Goal: Task Accomplishment & Management: Use online tool/utility

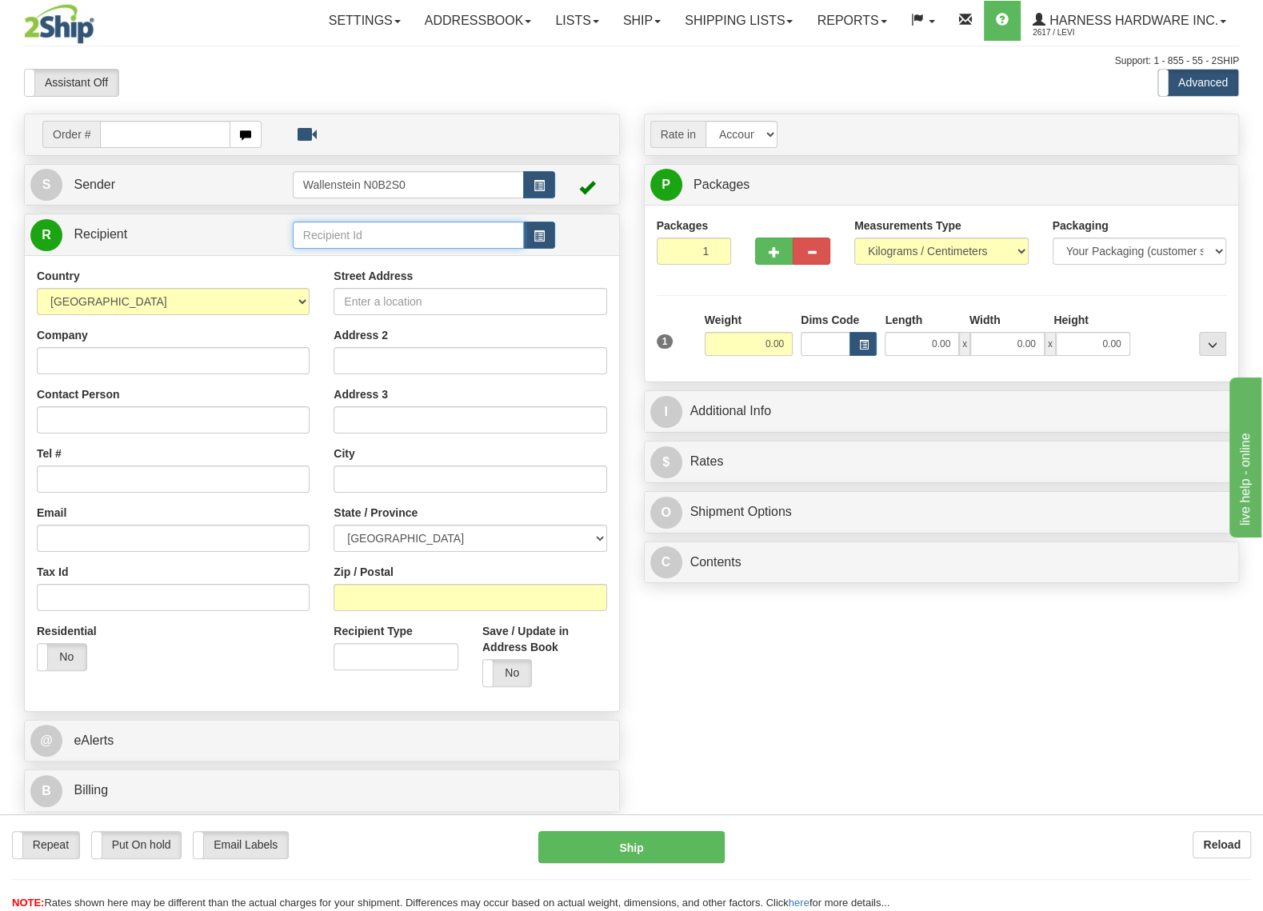
click at [403, 235] on input "text" at bounding box center [408, 234] width 231 height 27
type input "o"
click at [618, 34] on link "Ship" at bounding box center [642, 21] width 62 height 40
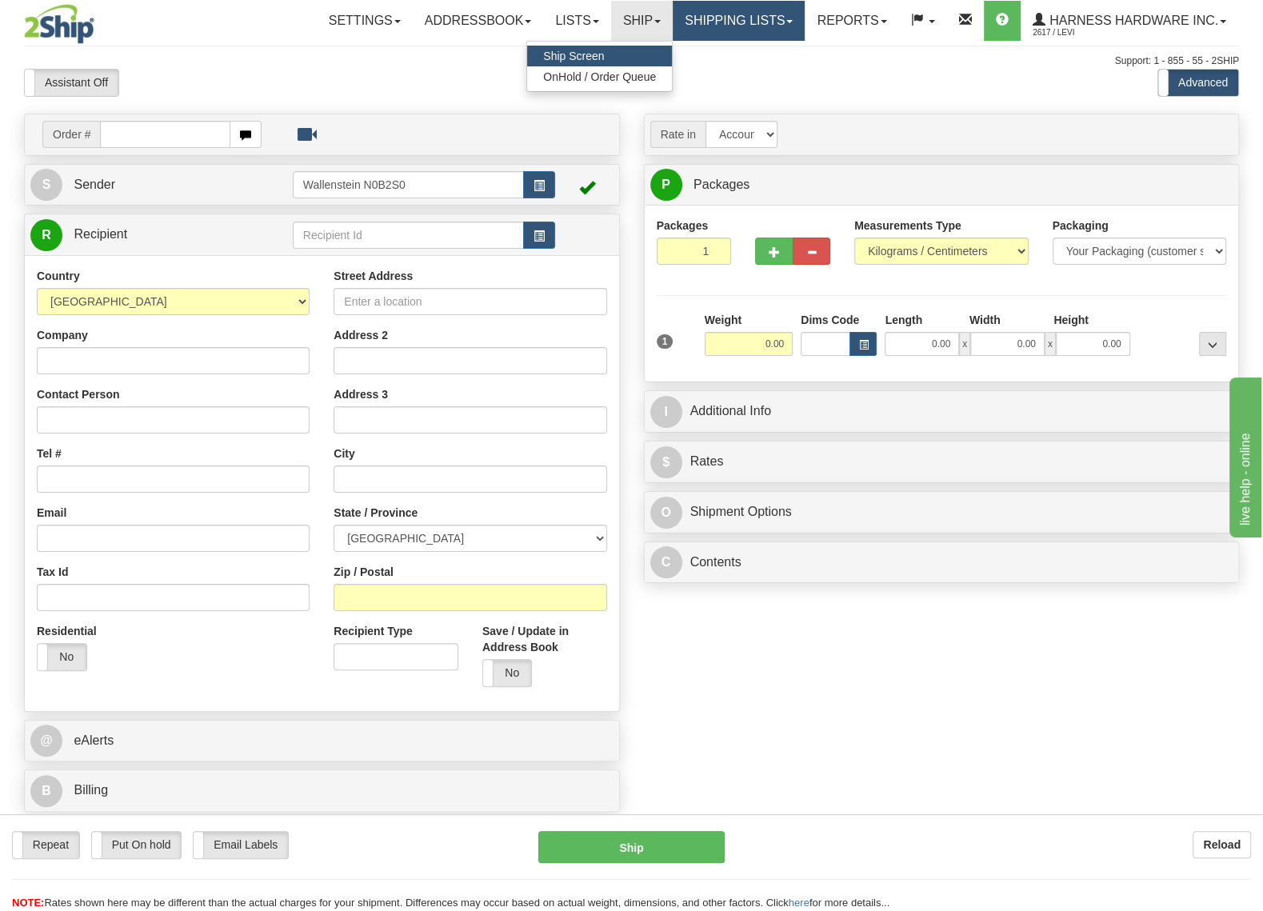
click at [688, 10] on link "Shipping lists" at bounding box center [738, 21] width 132 height 40
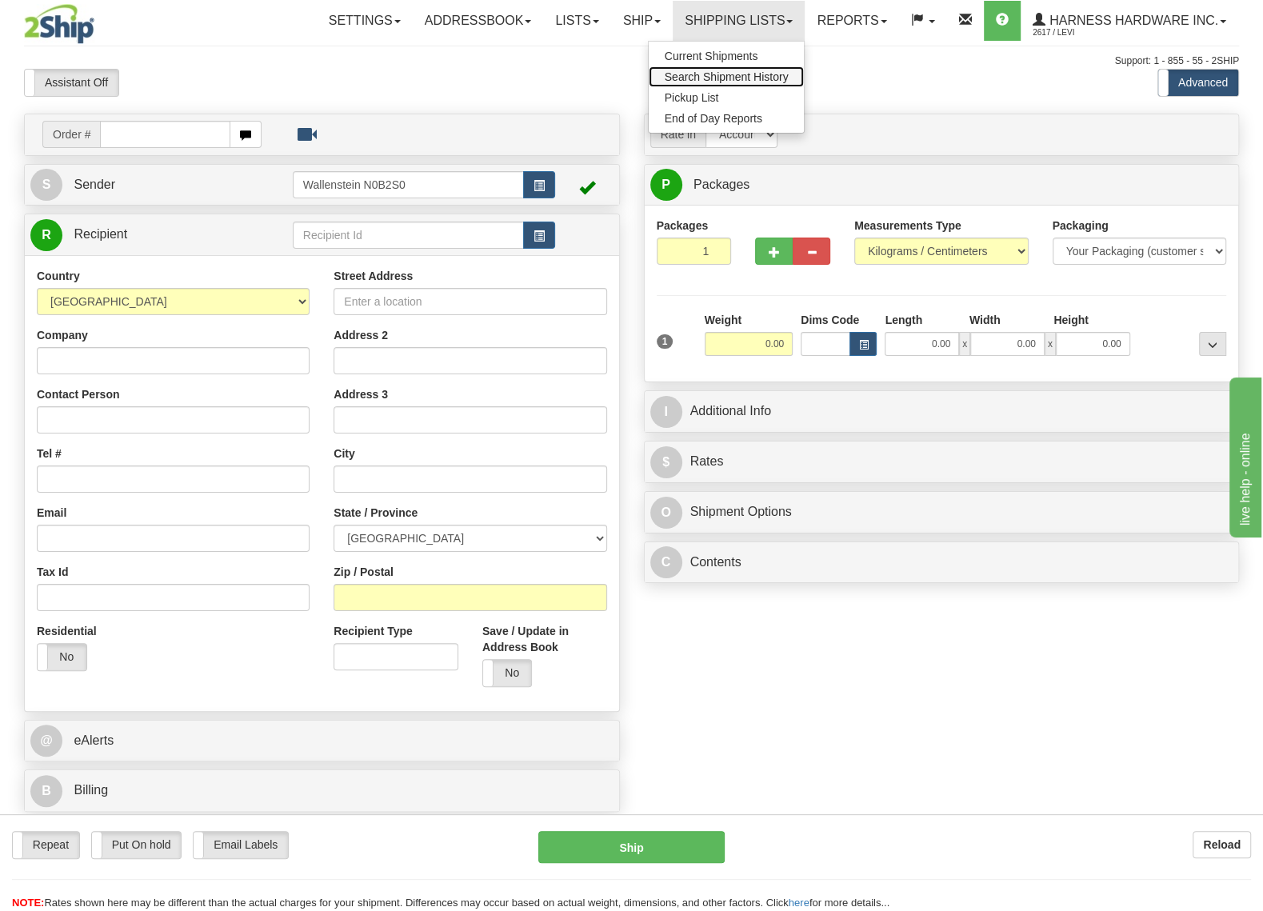
click at [676, 84] on link "Search Shipment History" at bounding box center [726, 76] width 156 height 21
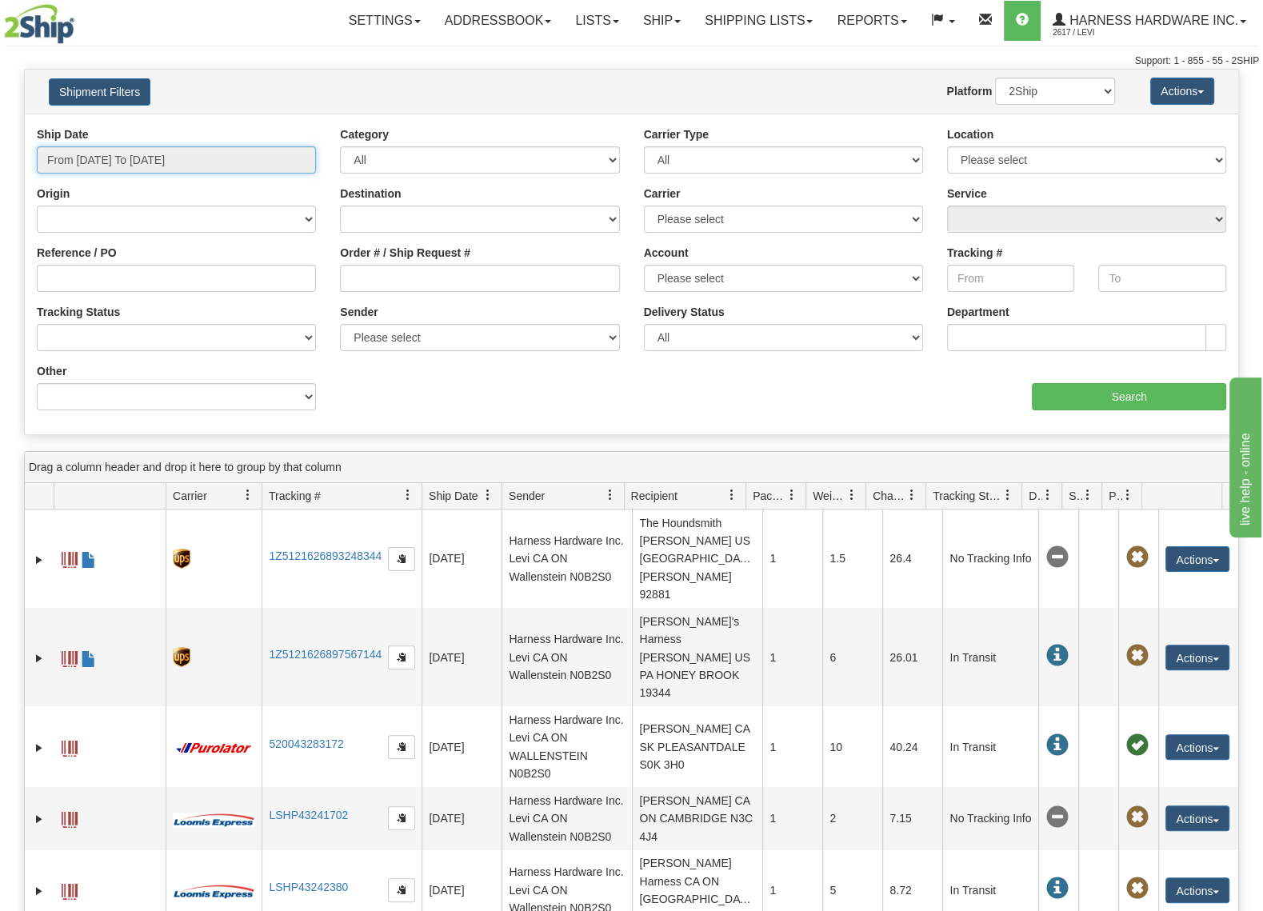
click at [108, 158] on input "From 09/08/2025 To 09/09/2025" at bounding box center [176, 159] width 279 height 27
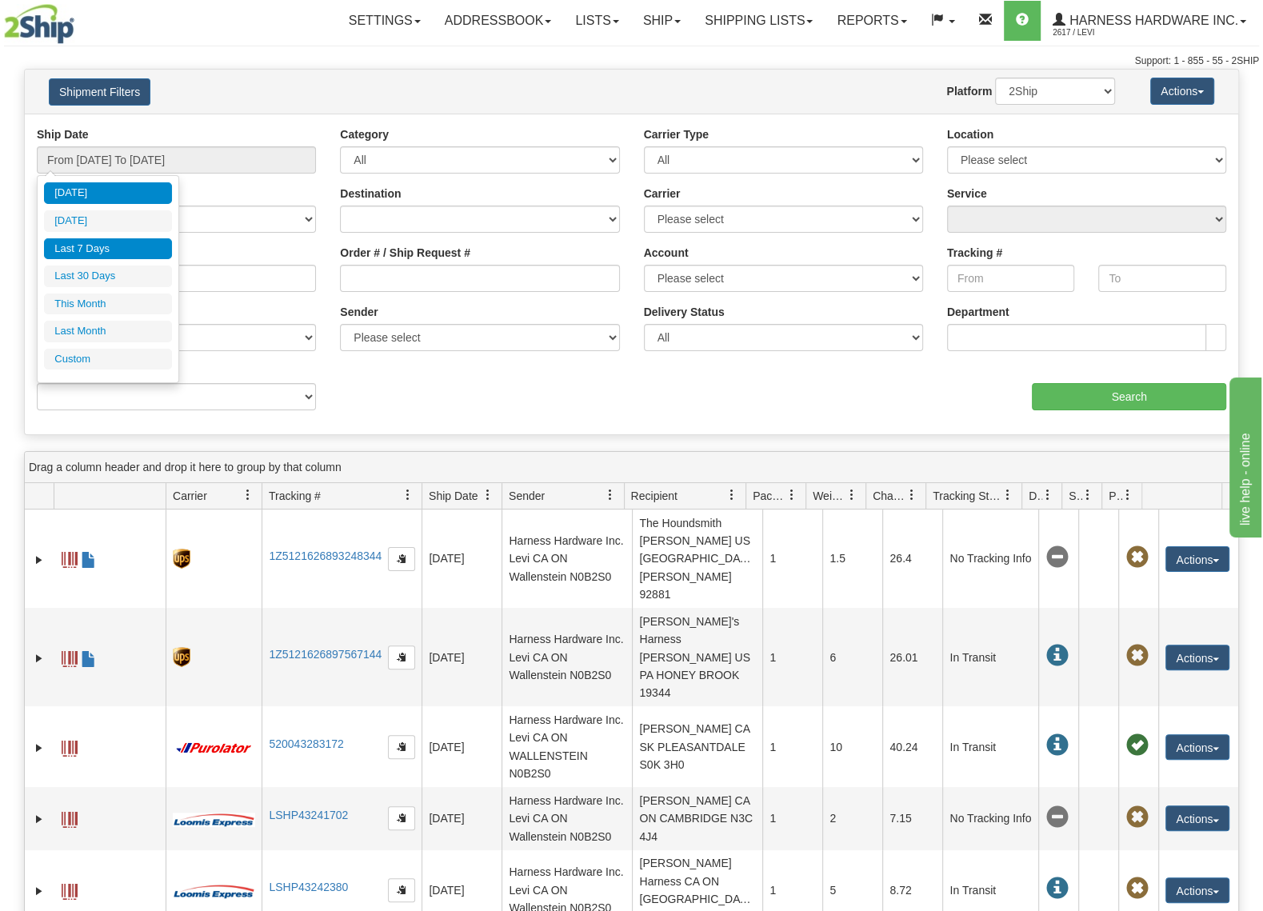
click at [99, 246] on li "Last 7 Days" at bounding box center [108, 249] width 128 height 22
type input "From 09/03/2025 To 09/09/2025"
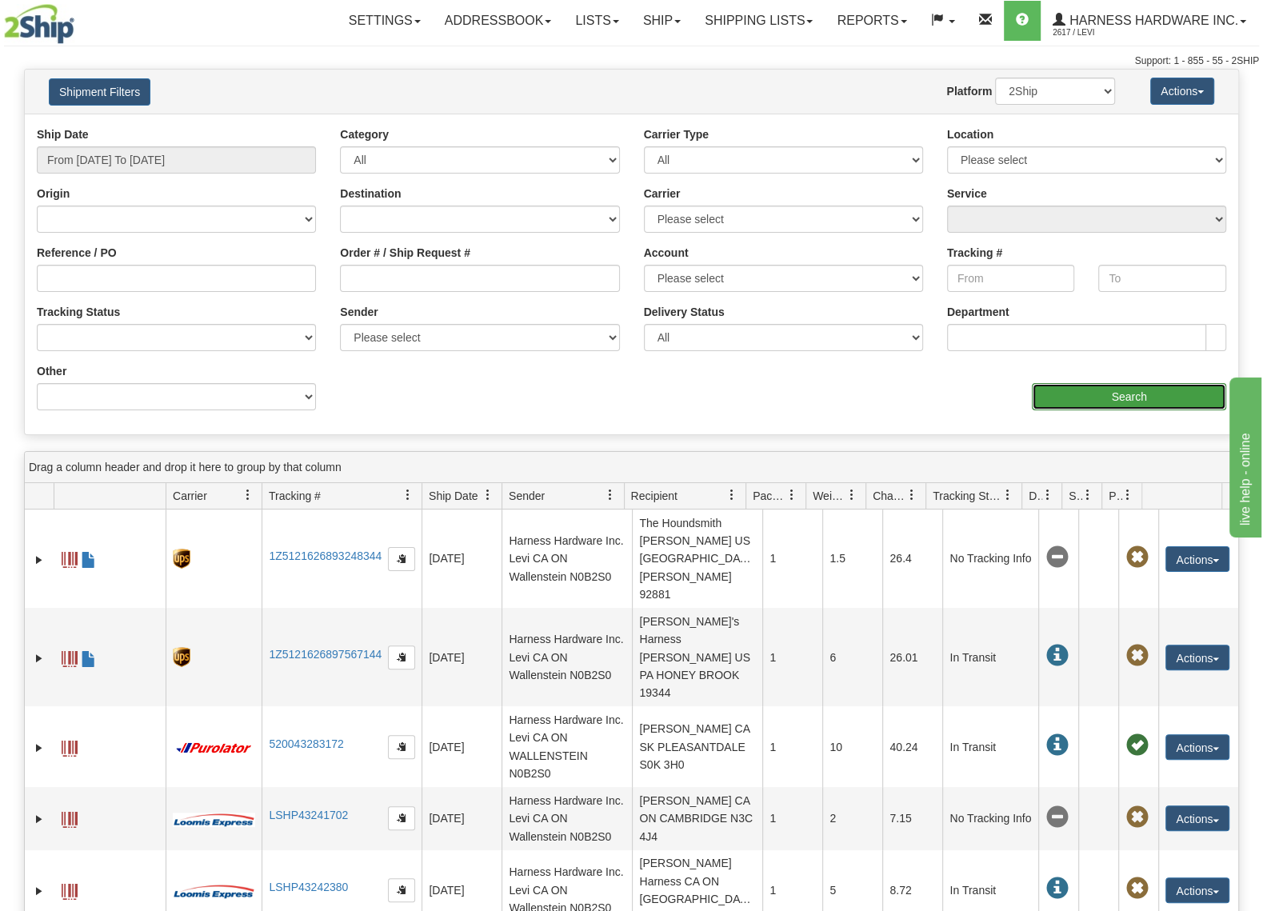
click at [1051, 400] on input "Search" at bounding box center [1128, 396] width 194 height 27
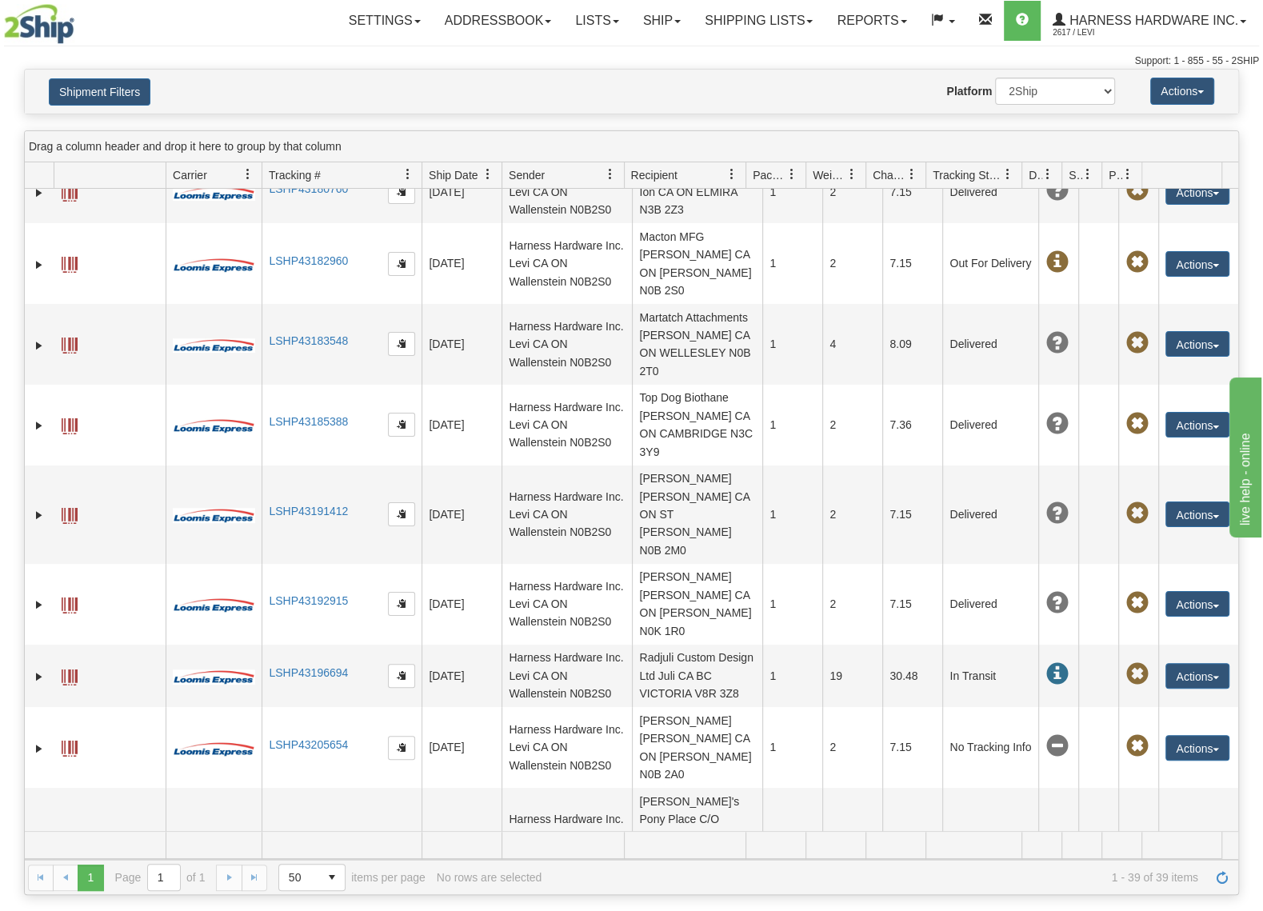
scroll to position [1943, 0]
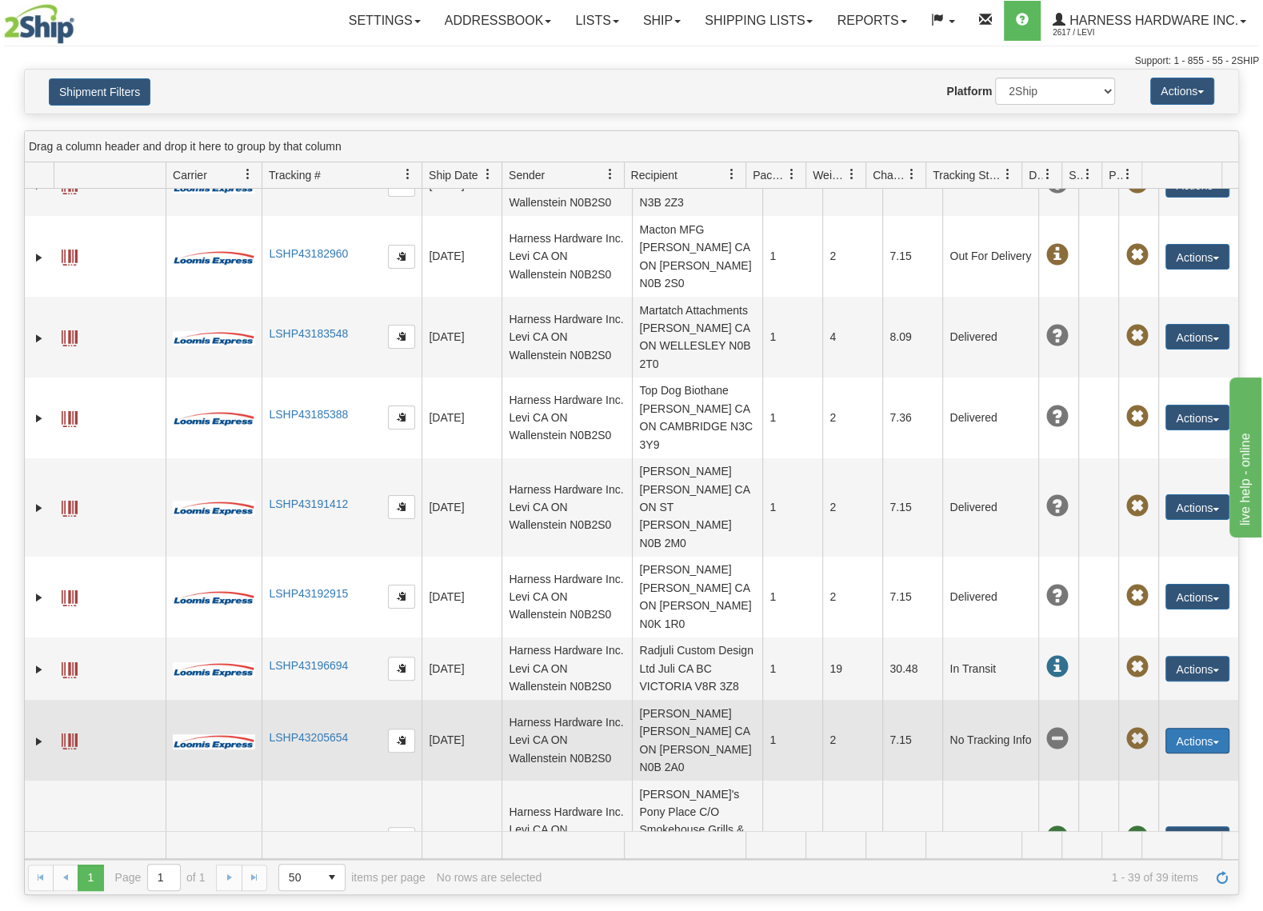
click at [1170, 728] on button "Actions" at bounding box center [1197, 741] width 64 height 26
click at [1134, 801] on link "Track" at bounding box center [1164, 811] width 128 height 21
click at [1196, 728] on button "Actions" at bounding box center [1197, 741] width 64 height 26
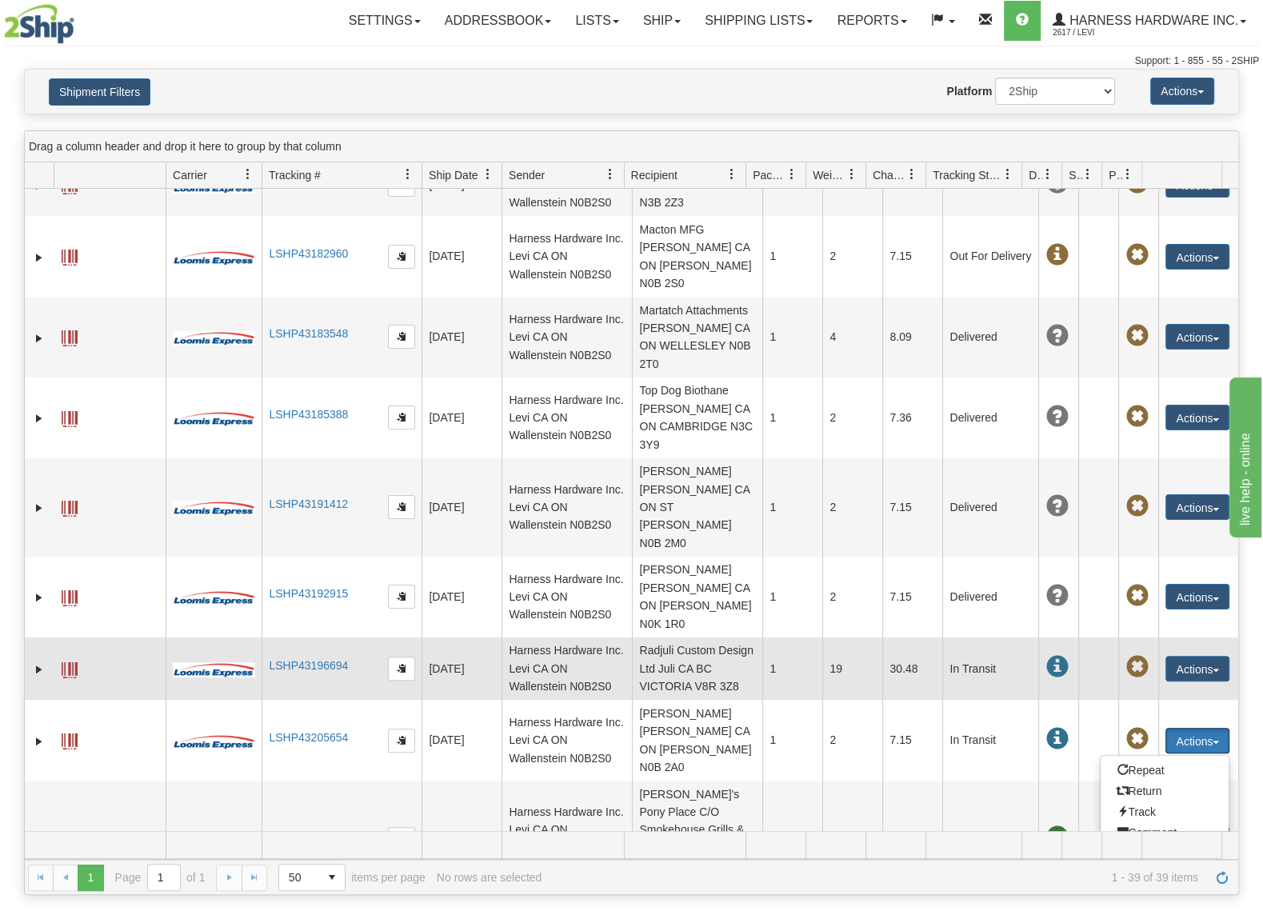
click at [678, 637] on td "Radjuli Custom Design Ltd Juli CA BC VICTORIA V8R 3Z8" at bounding box center [697, 668] width 130 height 62
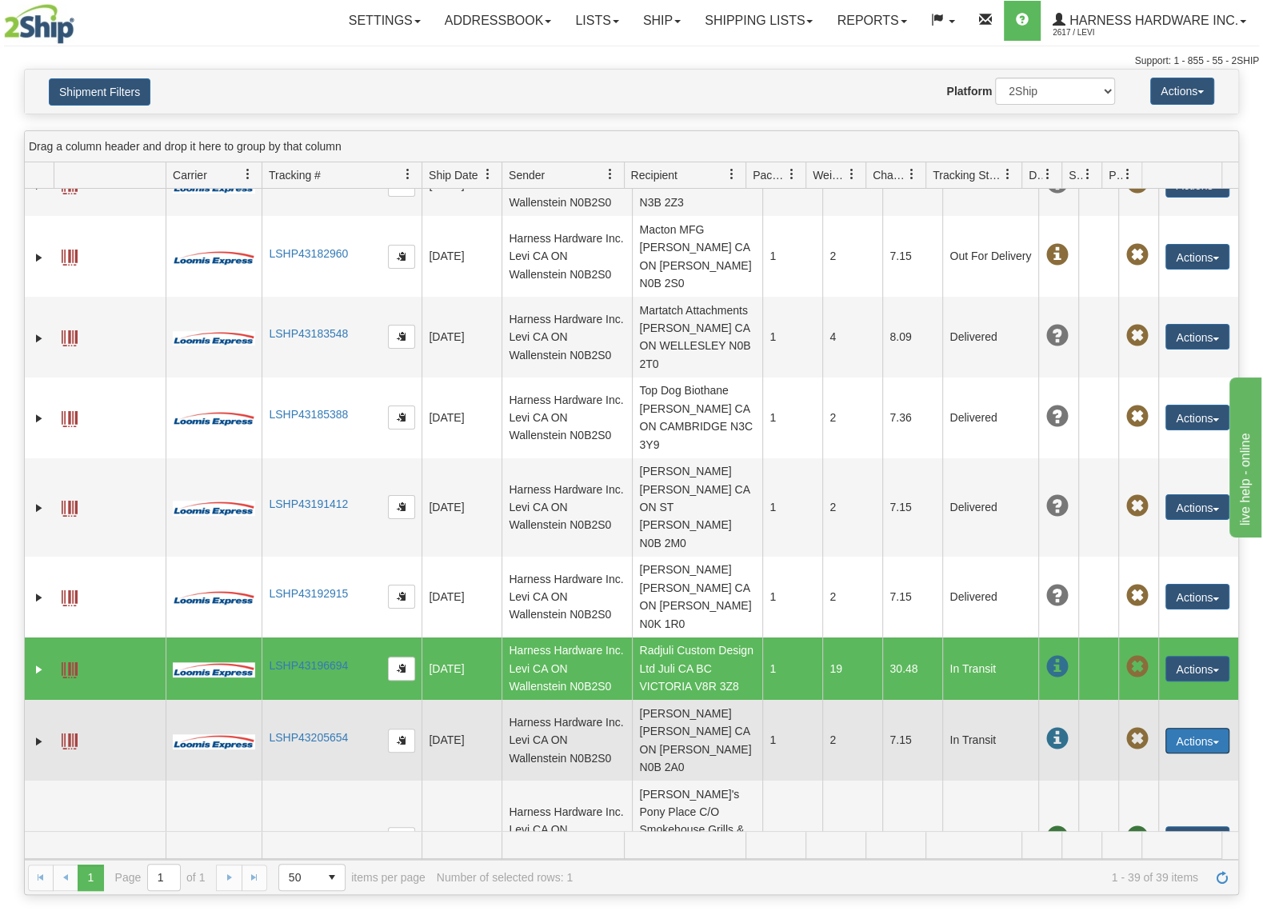
click at [662, 700] on td "Orlan Hoover Orlan Hoover CA ON LINWOOD N0B 2A0" at bounding box center [697, 740] width 130 height 81
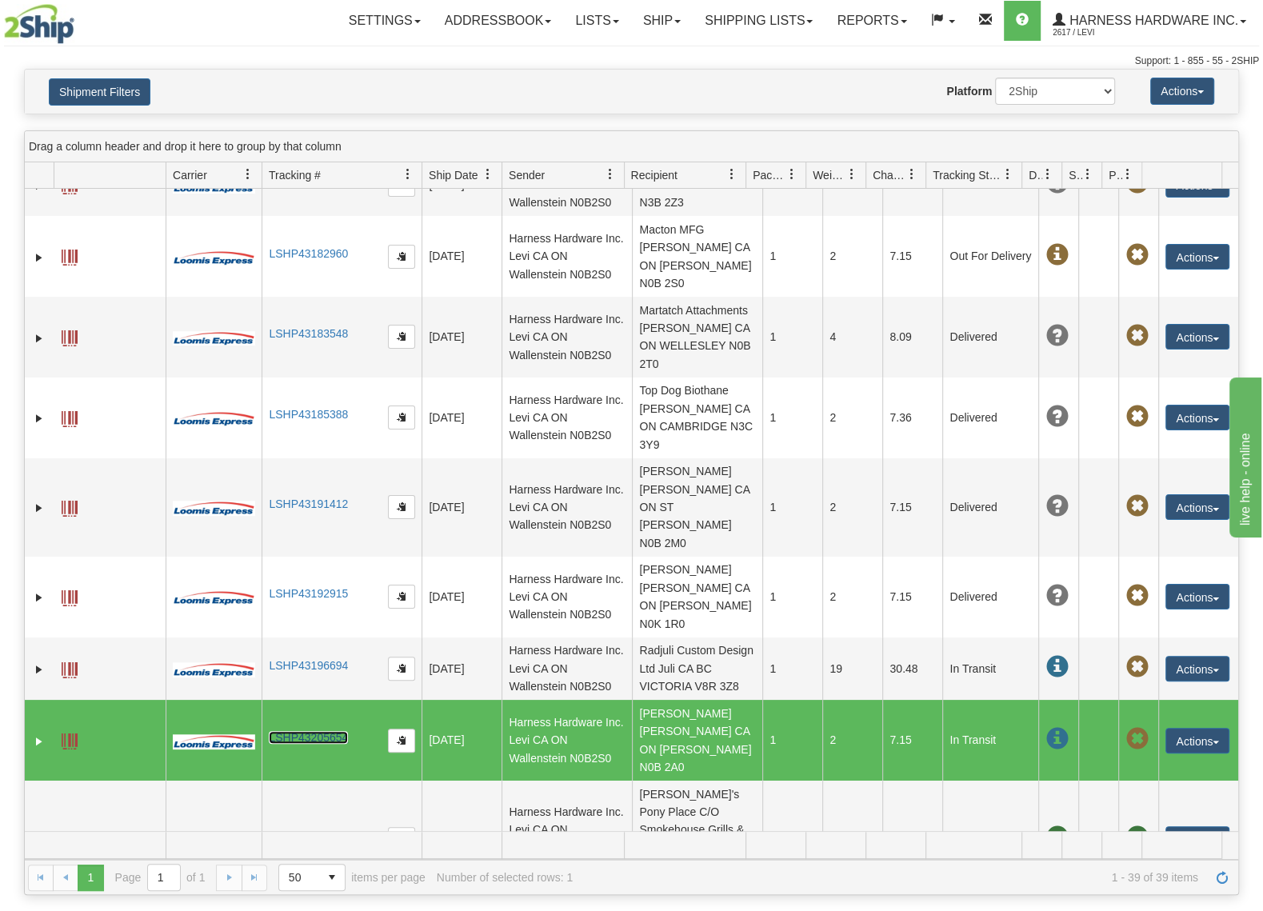
click at [272, 731] on link "LSHP43205654" at bounding box center [308, 737] width 79 height 13
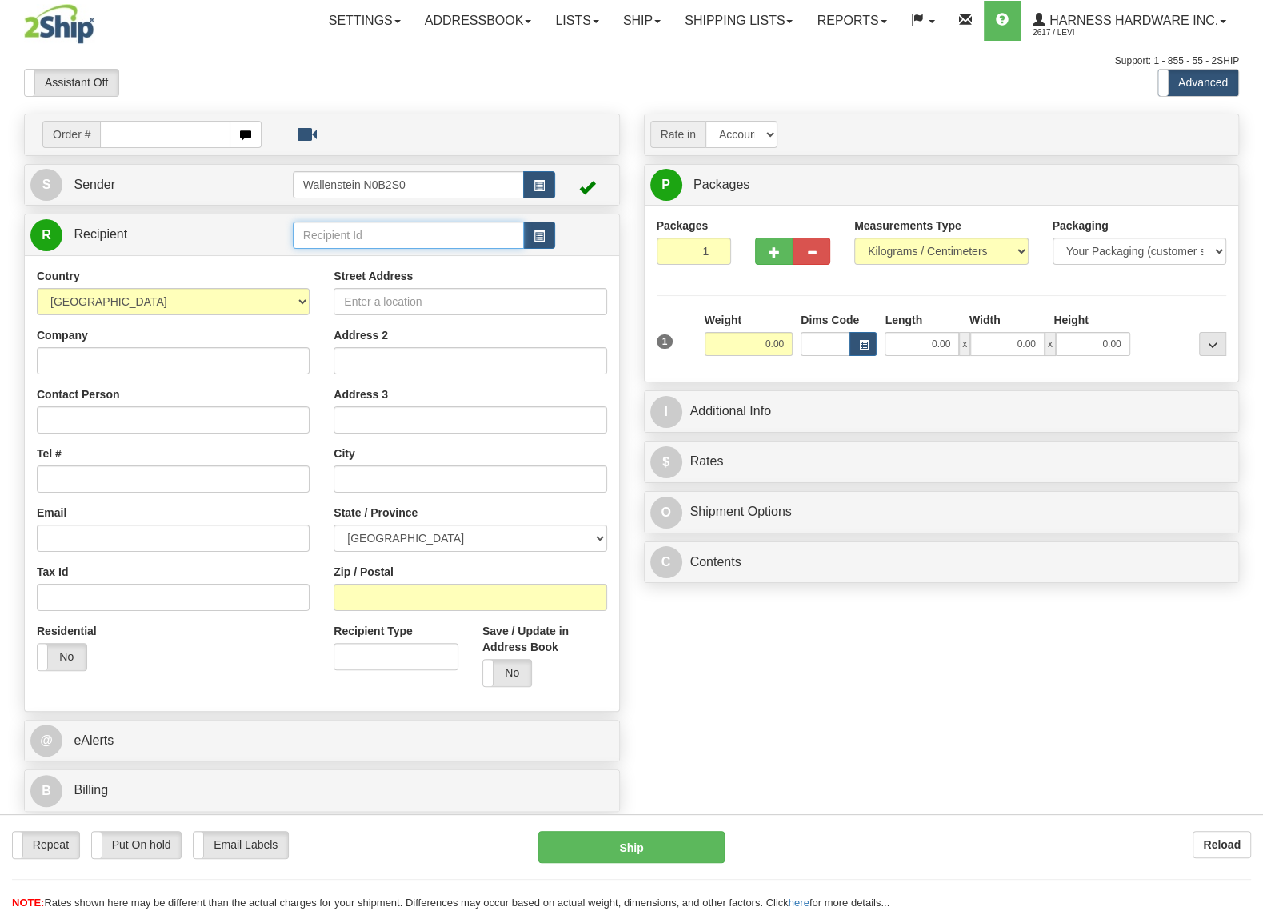
click at [361, 231] on input "text" at bounding box center [408, 234] width 231 height 27
click at [1230, 832] on button "Reload" at bounding box center [1221, 844] width 58 height 27
click at [367, 232] on input "text" at bounding box center [408, 234] width 231 height 27
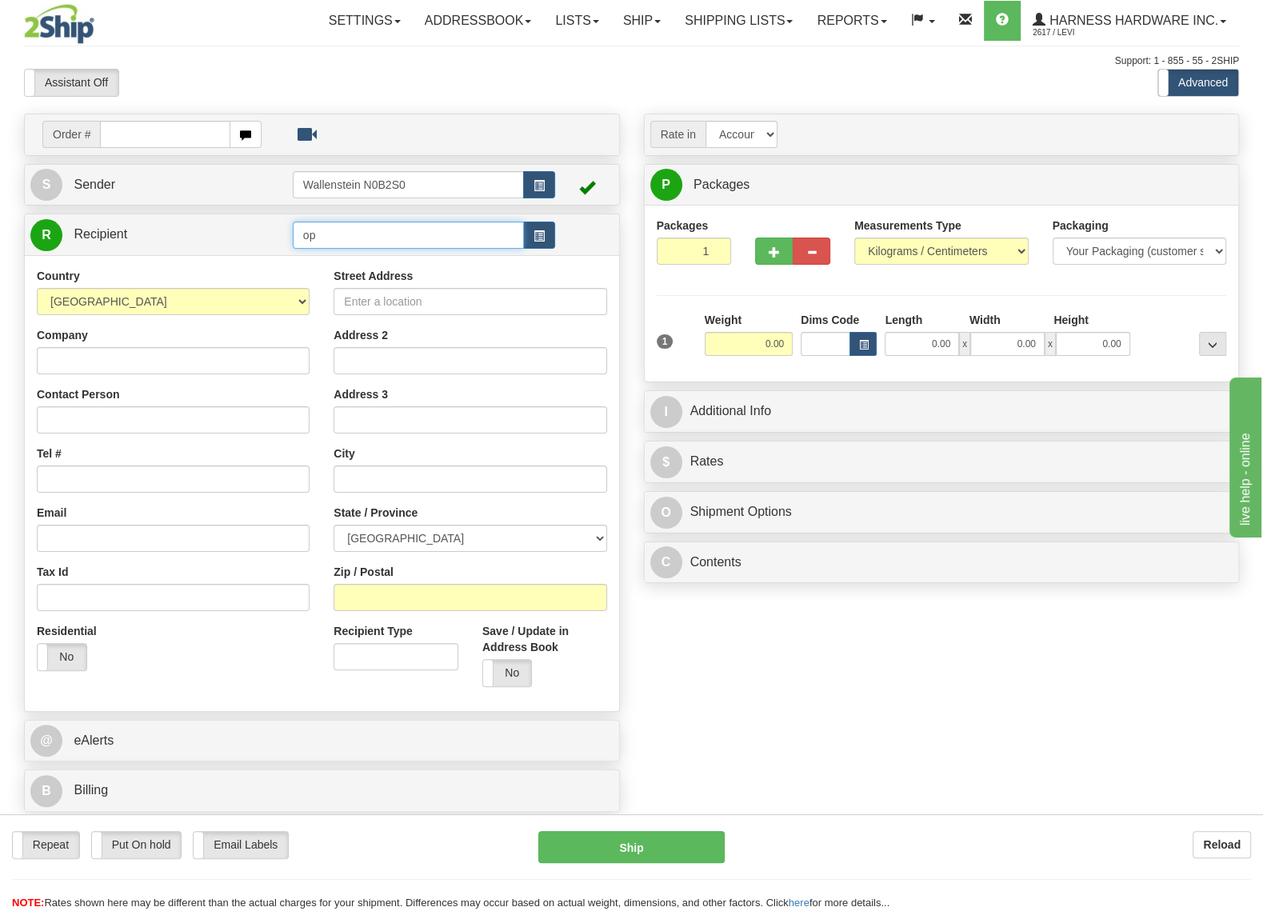
type input "o"
click at [349, 256] on div "ORLH" at bounding box center [404, 262] width 214 height 18
type input "ORLH"
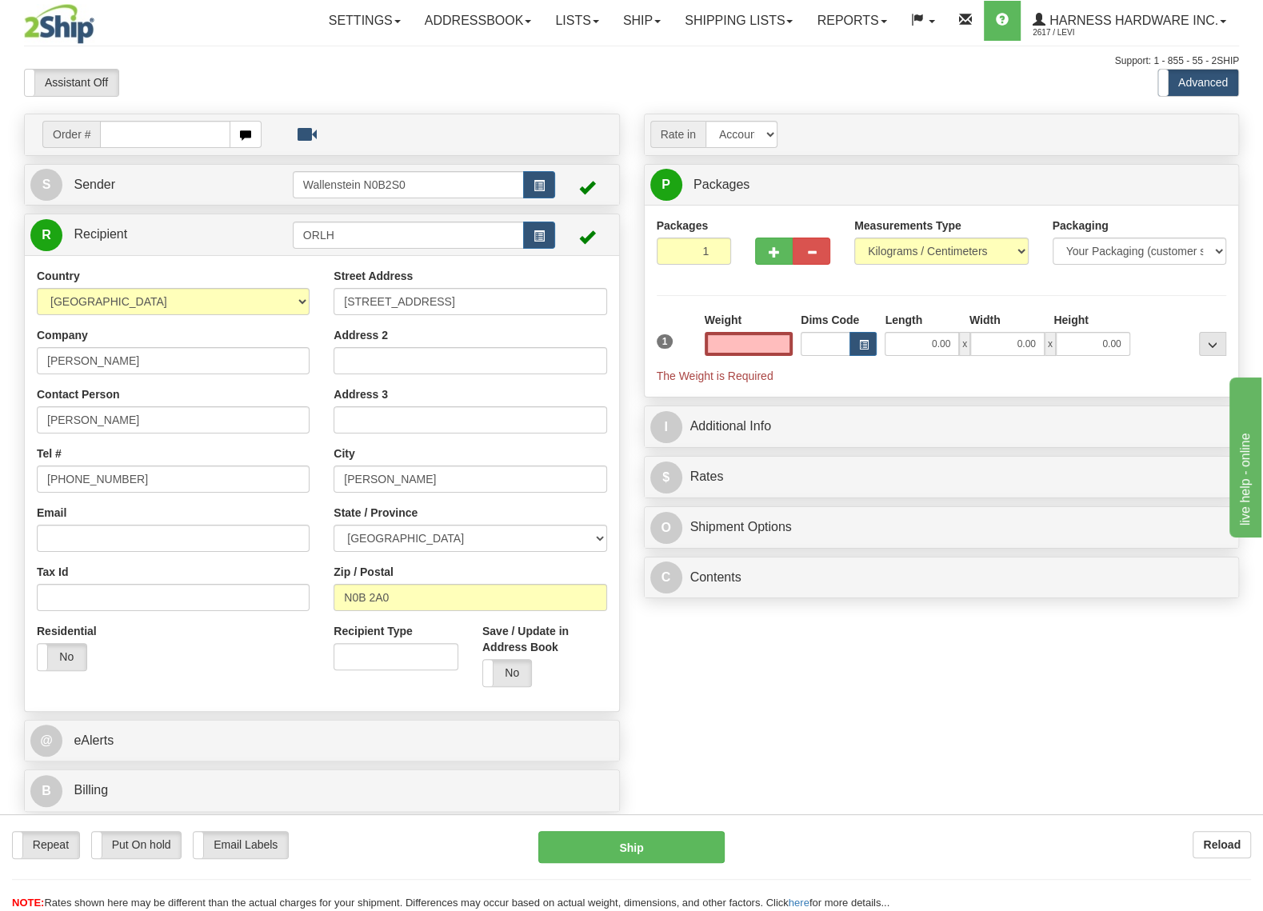
type input "0.00"
drag, startPoint x: 401, startPoint y: 301, endPoint x: 344, endPoint y: 300, distance: 56.8
click at [344, 300] on input "7447 Road 116" at bounding box center [469, 301] width 273 height 27
drag, startPoint x: 396, startPoint y: 483, endPoint x: 340, endPoint y: 481, distance: 56.0
click at [340, 481] on input "LINWOOD" at bounding box center [469, 478] width 273 height 27
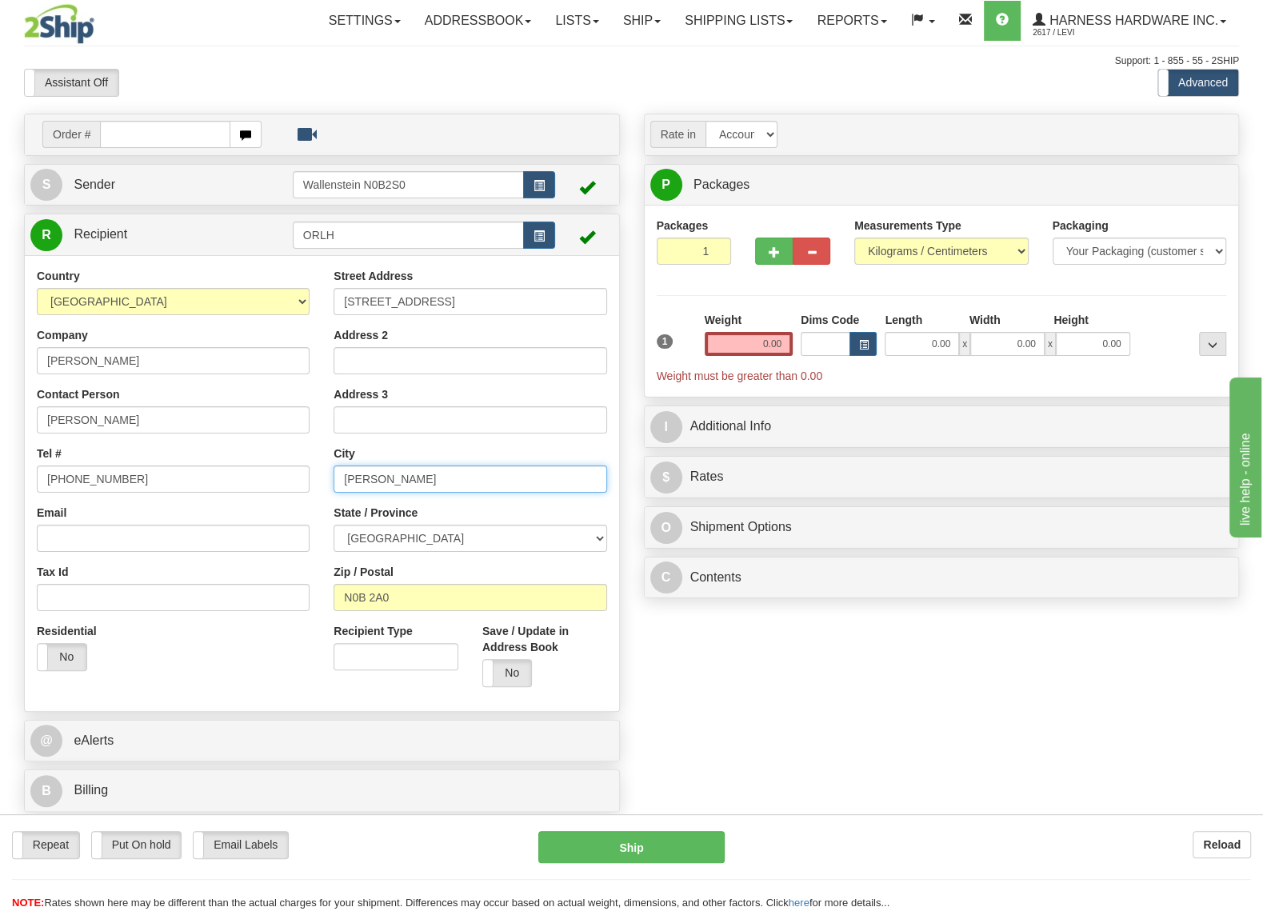
drag, startPoint x: 349, startPoint y: 477, endPoint x: 366, endPoint y: 483, distance: 18.7
click at [1207, 846] on b "Reload" at bounding box center [1222, 844] width 38 height 13
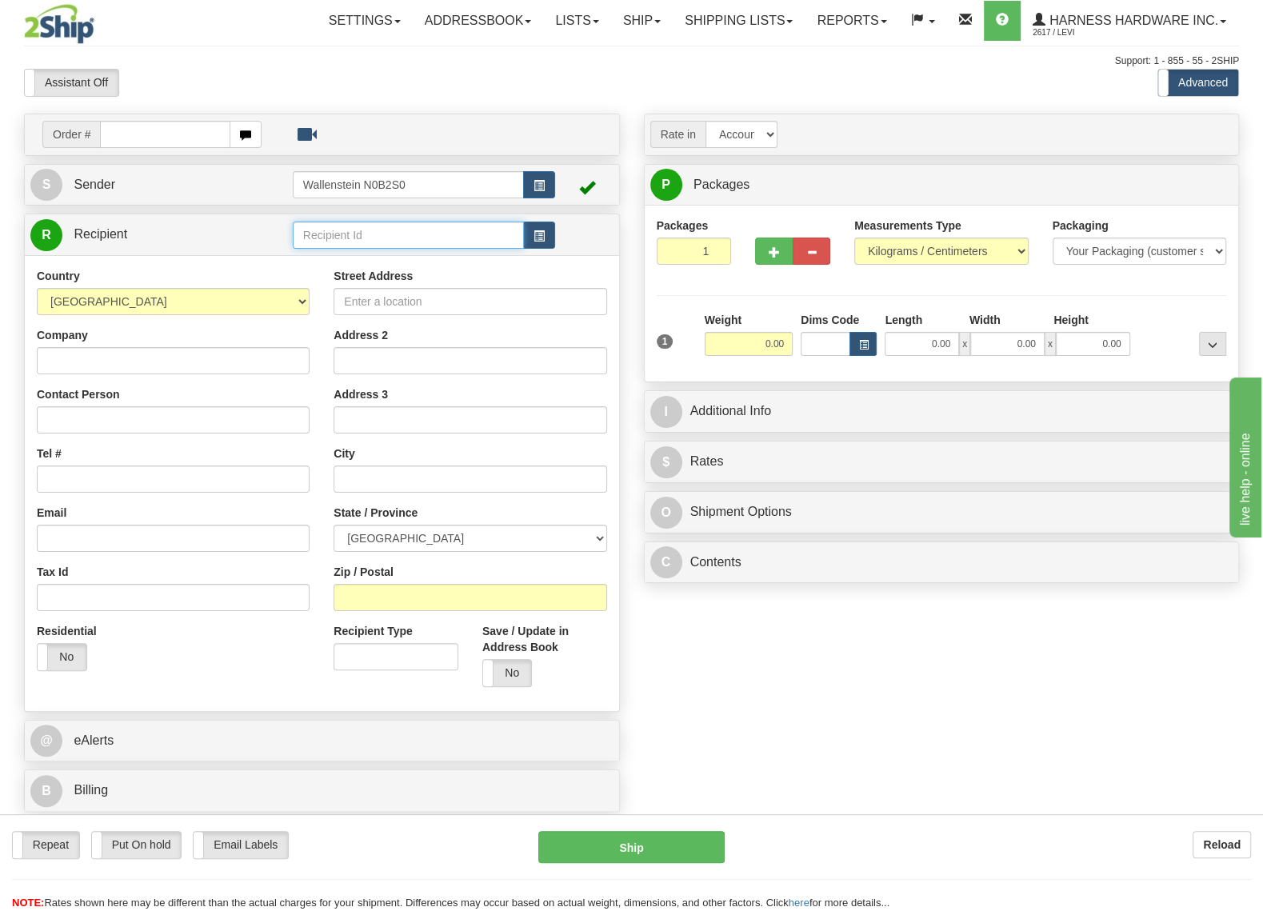
click at [341, 235] on input "text" at bounding box center [408, 234] width 231 height 27
click at [364, 265] on div "[PERSON_NAME]" at bounding box center [404, 262] width 214 height 18
type input "[PERSON_NAME]"
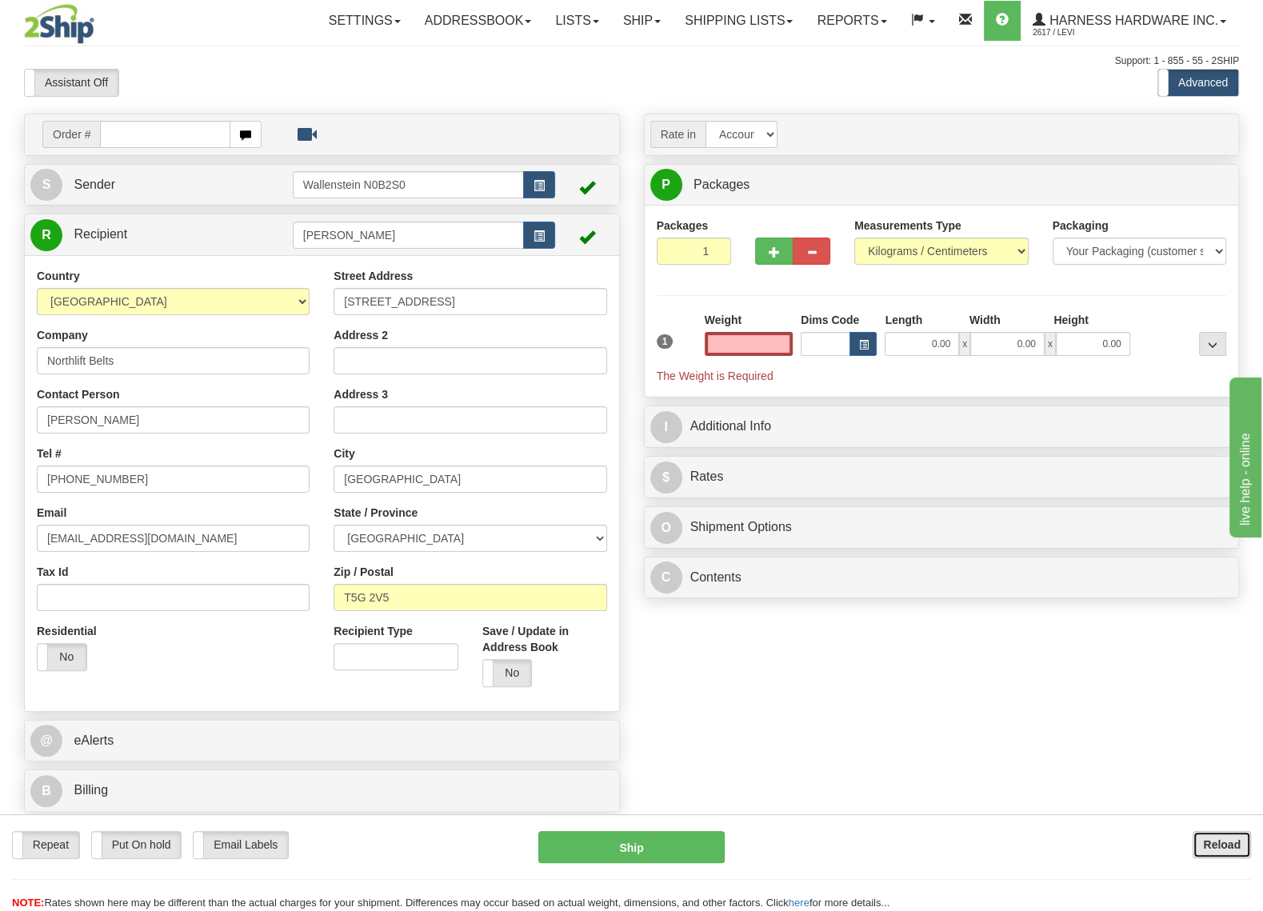
type input "0.00"
click at [1198, 839] on button "Reload" at bounding box center [1221, 844] width 58 height 27
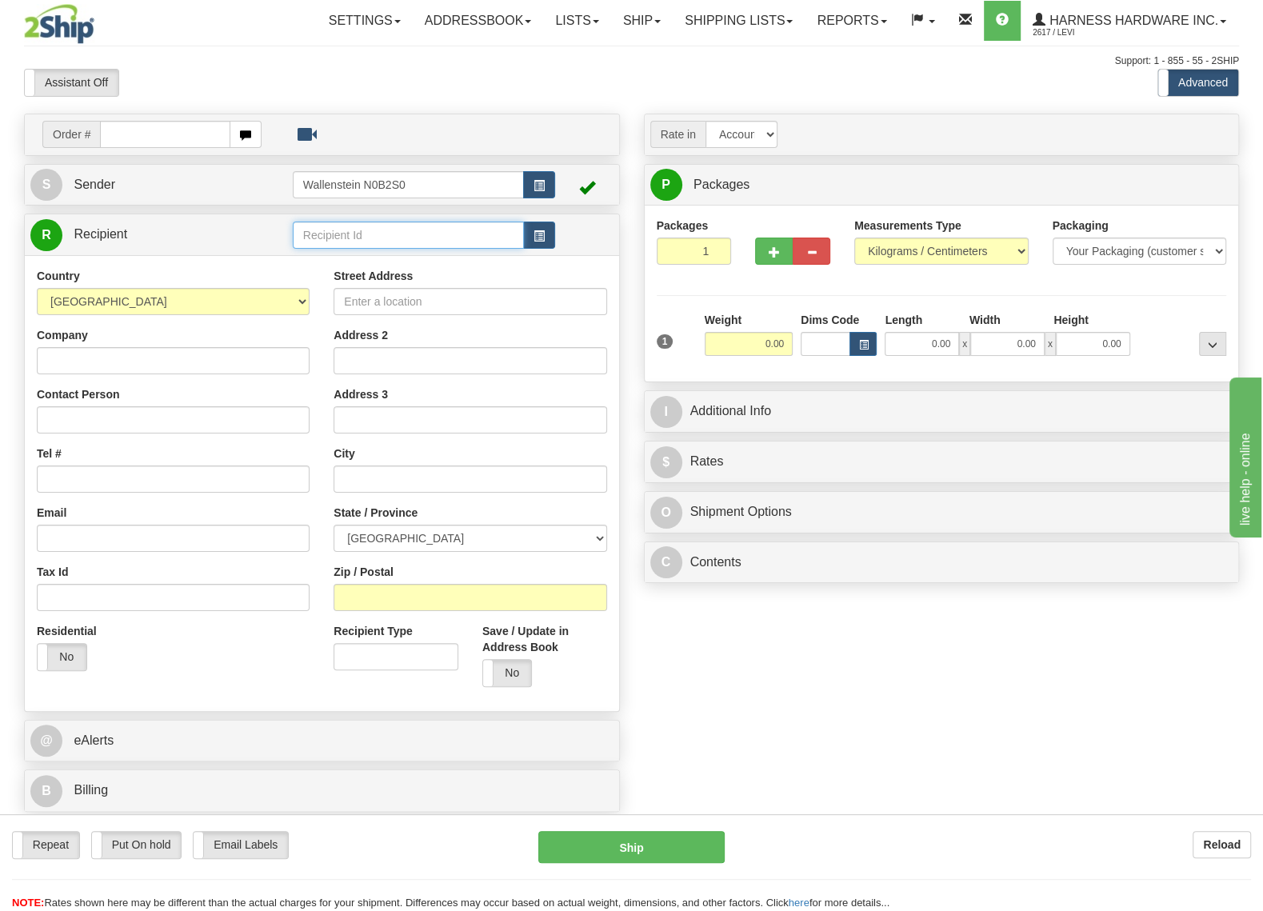
click at [332, 234] on input "text" at bounding box center [408, 234] width 231 height 27
type input "n"
click at [497, 227] on input "text" at bounding box center [408, 234] width 231 height 27
click at [471, 262] on div "SOUE" at bounding box center [404, 262] width 214 height 18
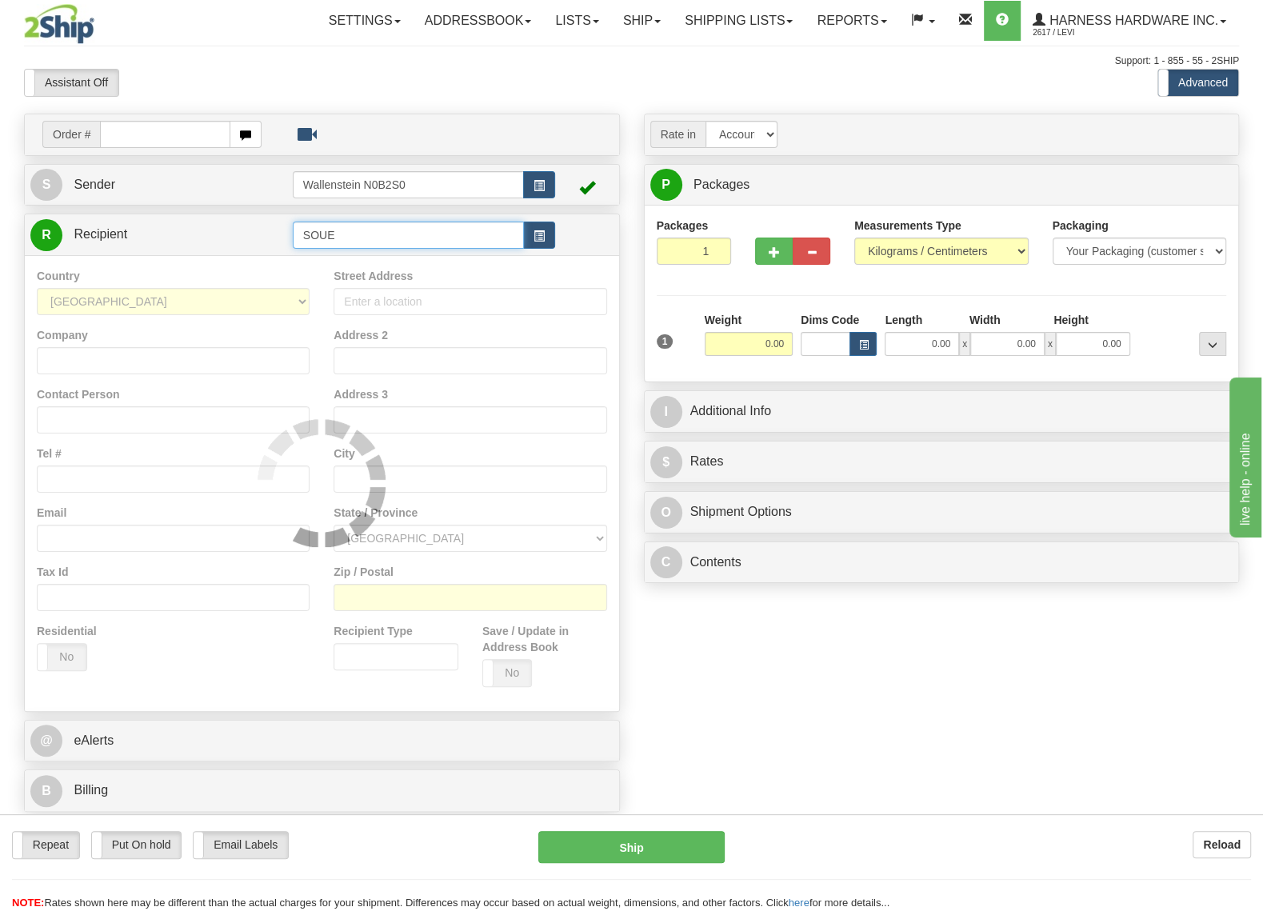
type input "SOUE"
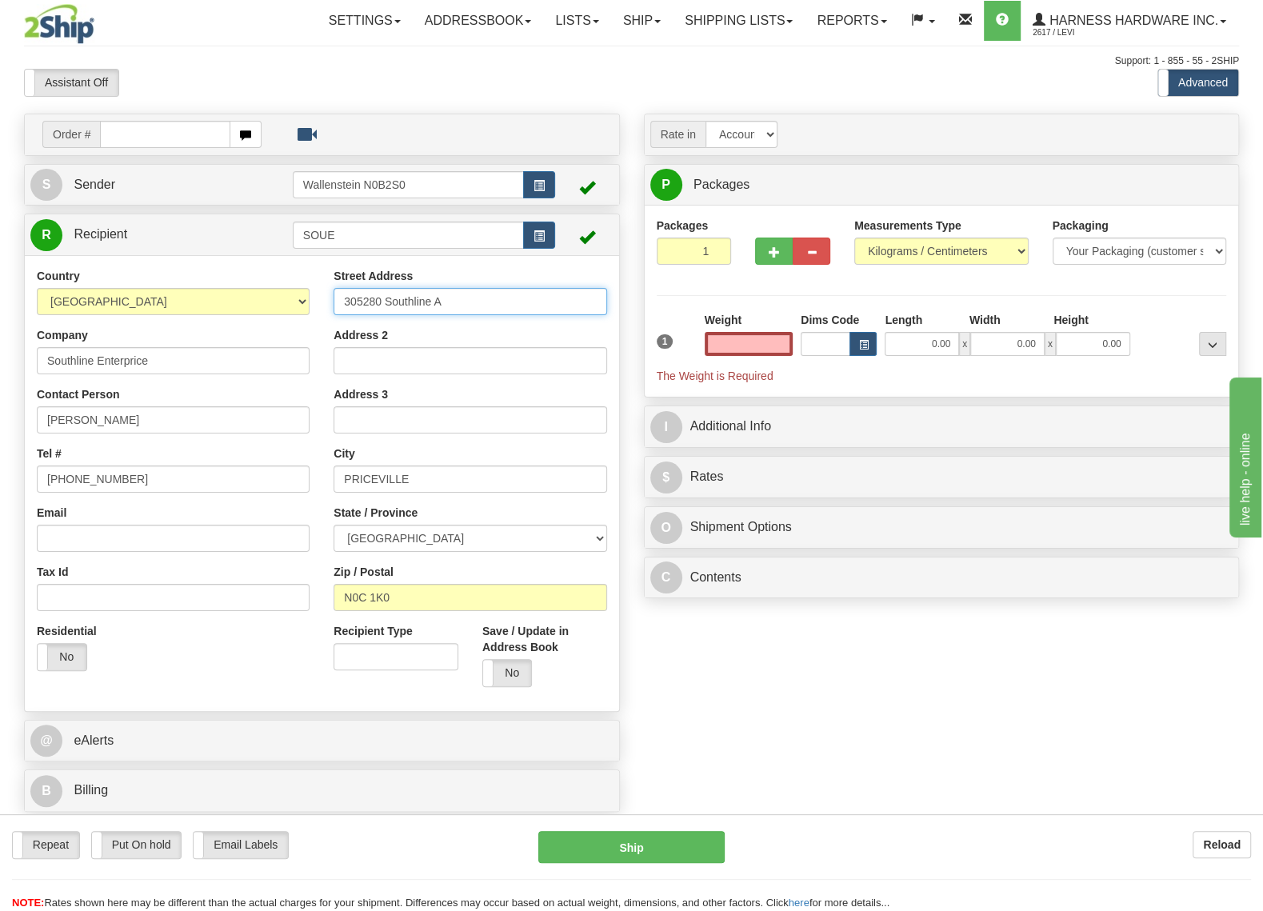
type input "0.00"
drag, startPoint x: 440, startPoint y: 305, endPoint x: 346, endPoint y: 301, distance: 93.6
click at [346, 301] on input "305280 Southline A" at bounding box center [469, 301] width 273 height 27
paste input "[STREET_ADDRESS][PERSON_NAME]"
type input "7"
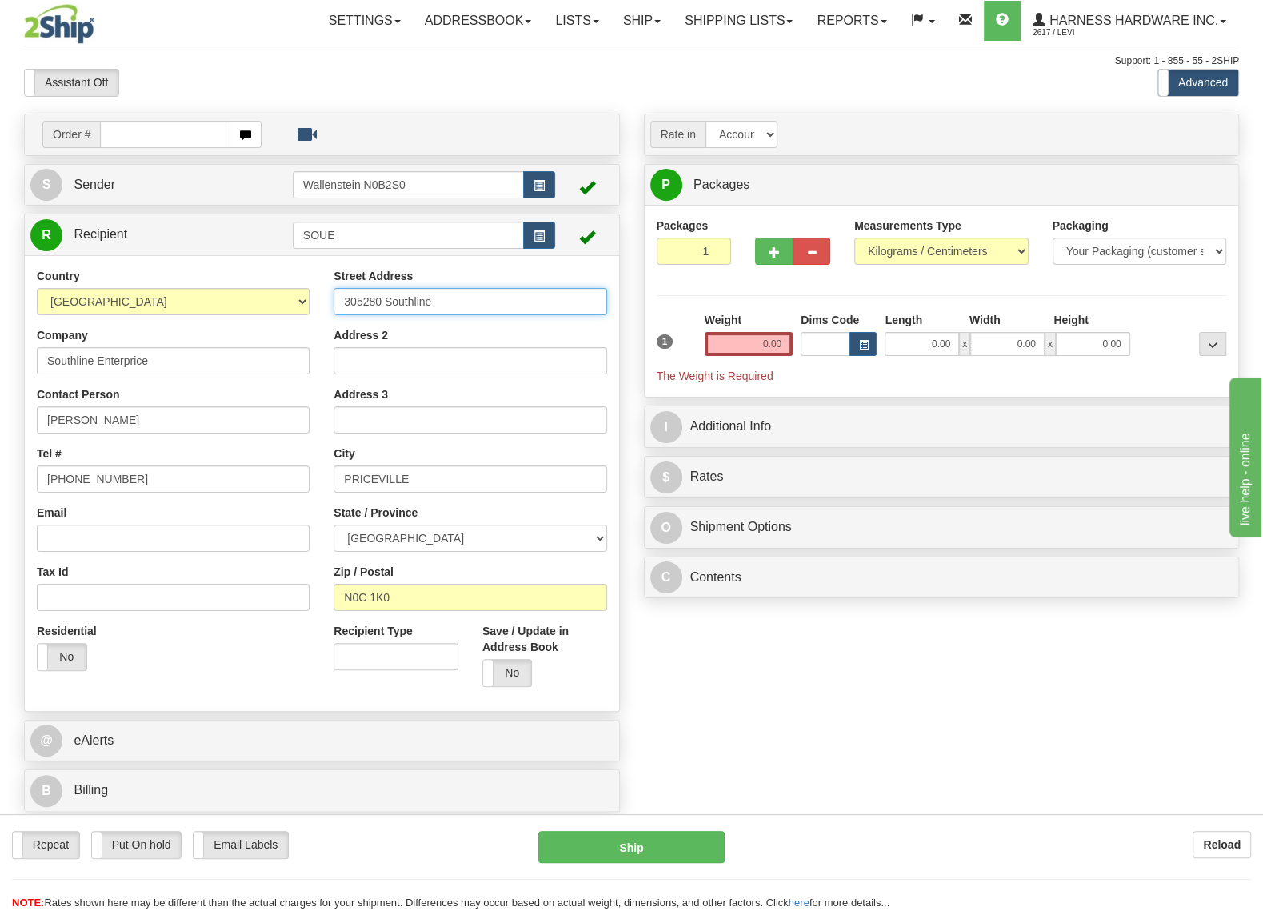
type input "305280 Southline A"
drag, startPoint x: 436, startPoint y: 301, endPoint x: 345, endPoint y: 301, distance: 91.2
click at [345, 301] on input "305280 Southline A" at bounding box center [469, 301] width 273 height 27
drag, startPoint x: 407, startPoint y: 478, endPoint x: 348, endPoint y: 483, distance: 59.4
click at [348, 483] on input "PRICEVILLE" at bounding box center [469, 478] width 273 height 27
